Goal: Information Seeking & Learning: Find specific fact

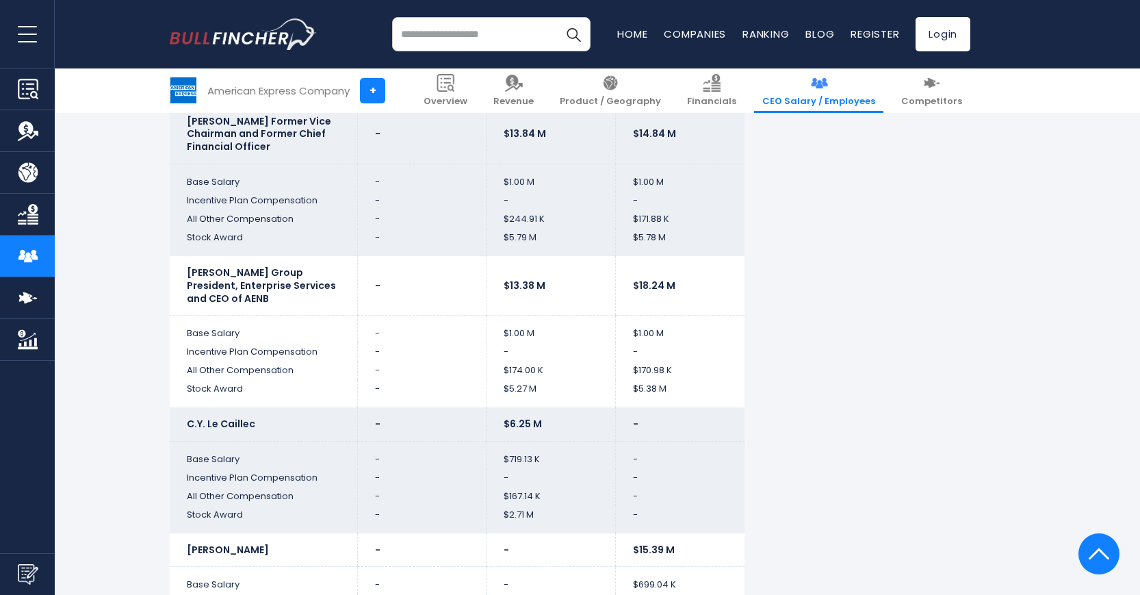
scroll to position [3439, 0]
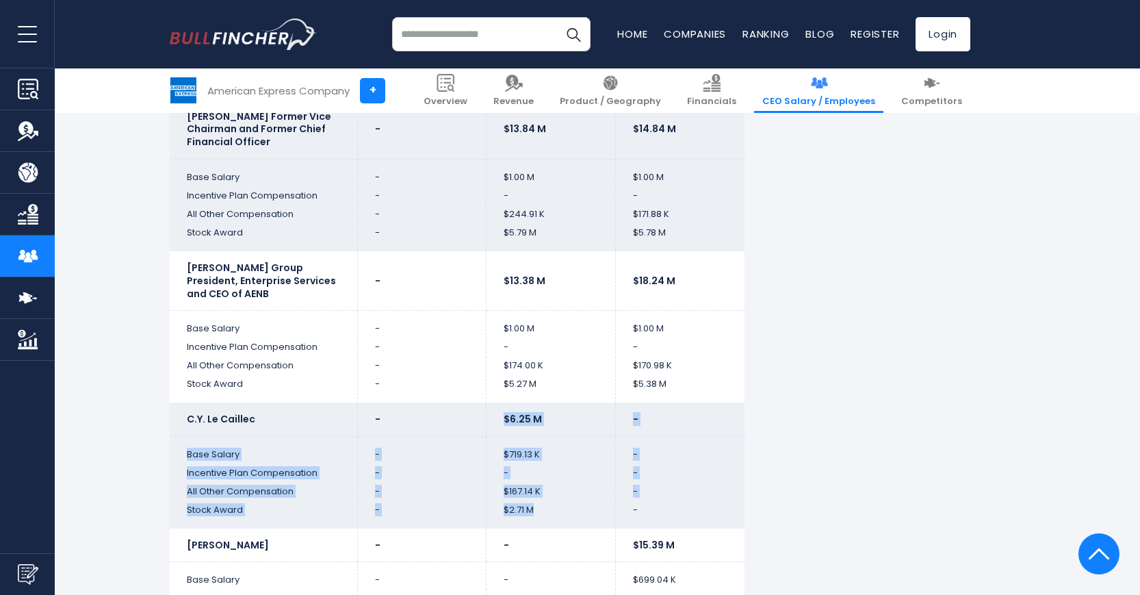
drag, startPoint x: 549, startPoint y: 461, endPoint x: 508, endPoint y: 365, distance: 104.8
click at [508, 365] on tbody "2024 2023 2022 [PERSON_NAME] Chairman and CEO $37.16 M $35.68 M $48.03 M - - -" at bounding box center [457, 76] width 575 height 1455
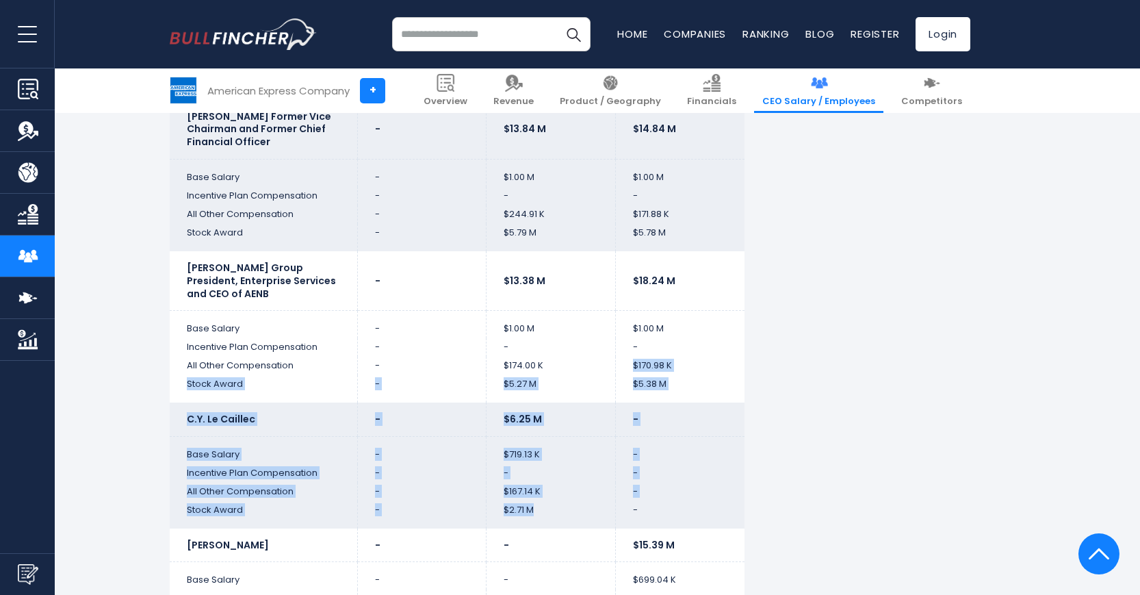
drag, startPoint x: 570, startPoint y: 470, endPoint x: 494, endPoint y: 328, distance: 160.7
click at [494, 328] on tbody "2024 2023 2022 [PERSON_NAME] Chairman and CEO $37.16 M $35.68 M $48.03 M - - -" at bounding box center [457, 76] width 575 height 1455
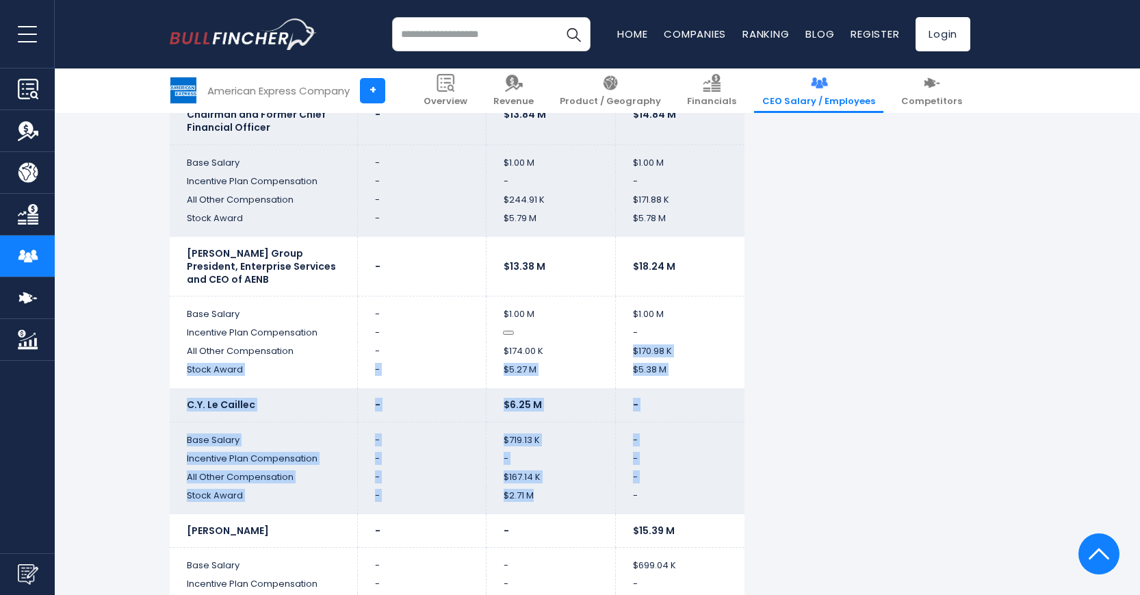
scroll to position [3458, 0]
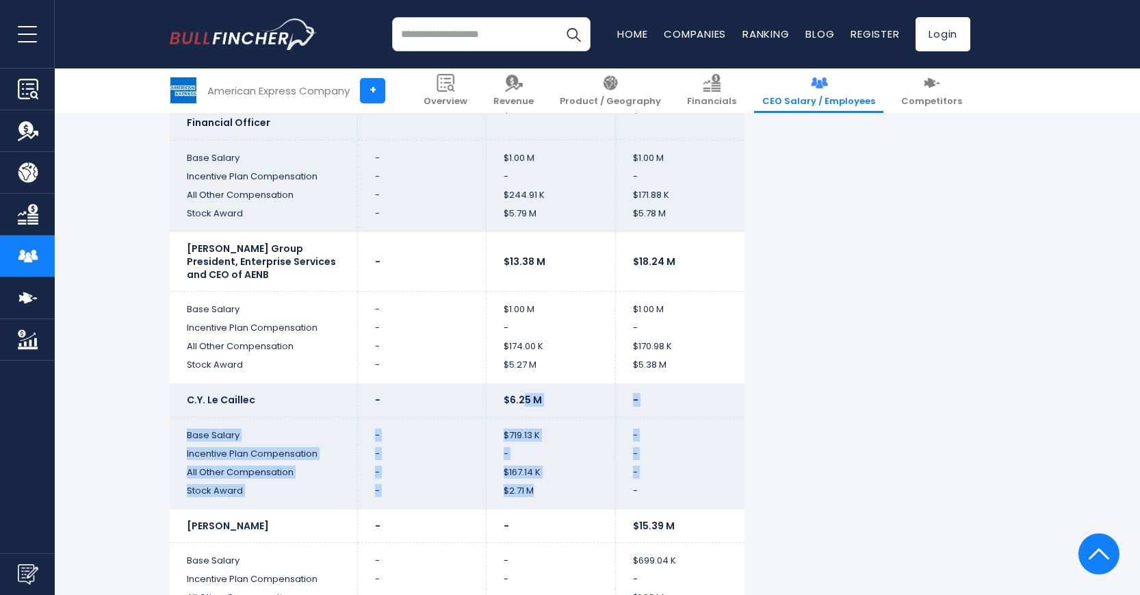
drag, startPoint x: 574, startPoint y: 441, endPoint x: 525, endPoint y: 349, distance: 103.8
click at [525, 349] on tbody "2024 2023 2022 [PERSON_NAME] Chairman and CEO $37.16 M $35.68 M $48.03 M - - -" at bounding box center [457, 57] width 575 height 1455
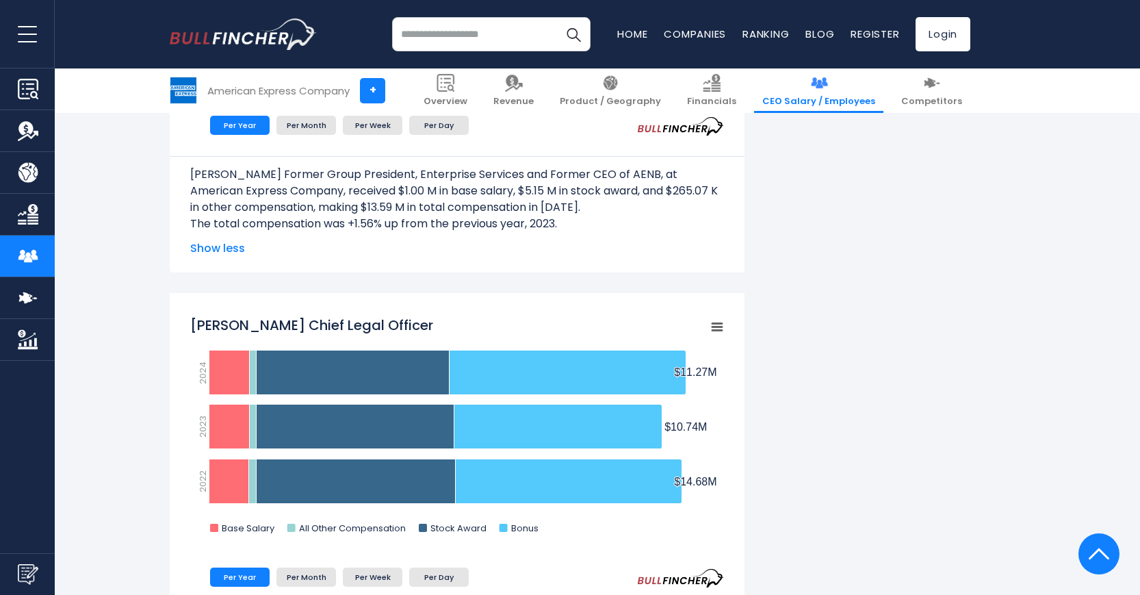
scroll to position [1943, 0]
